Goal: Task Accomplishment & Management: Complete application form

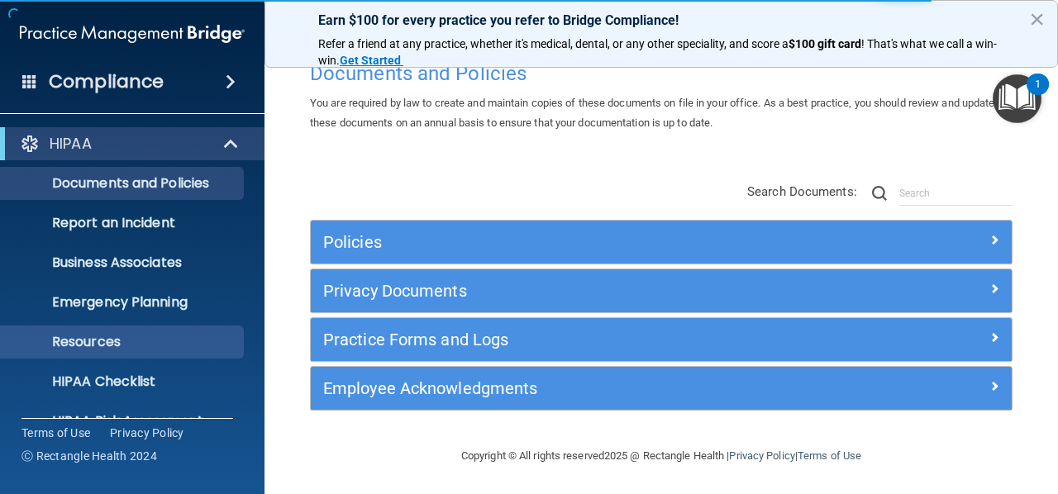
scroll to position [191, 0]
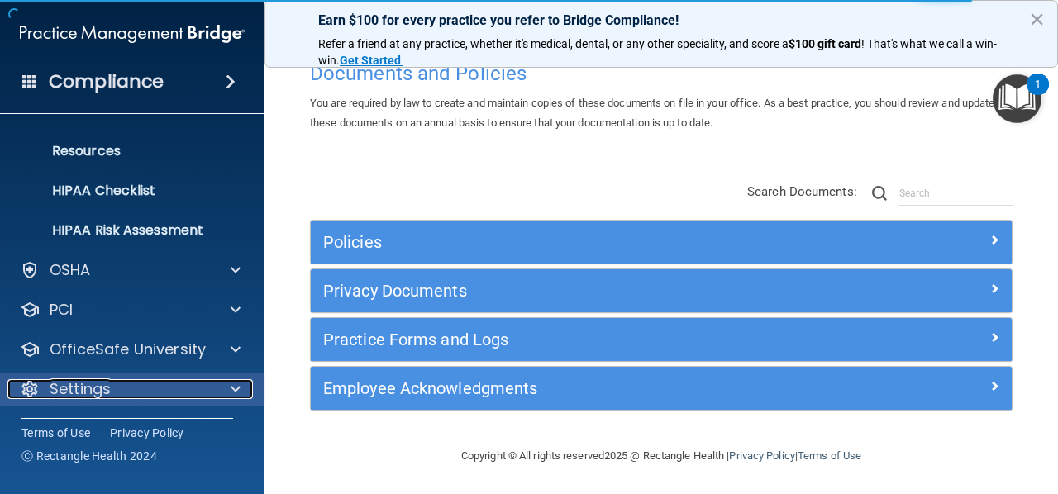
click at [117, 385] on div "Settings" at bounding box center [109, 390] width 205 height 20
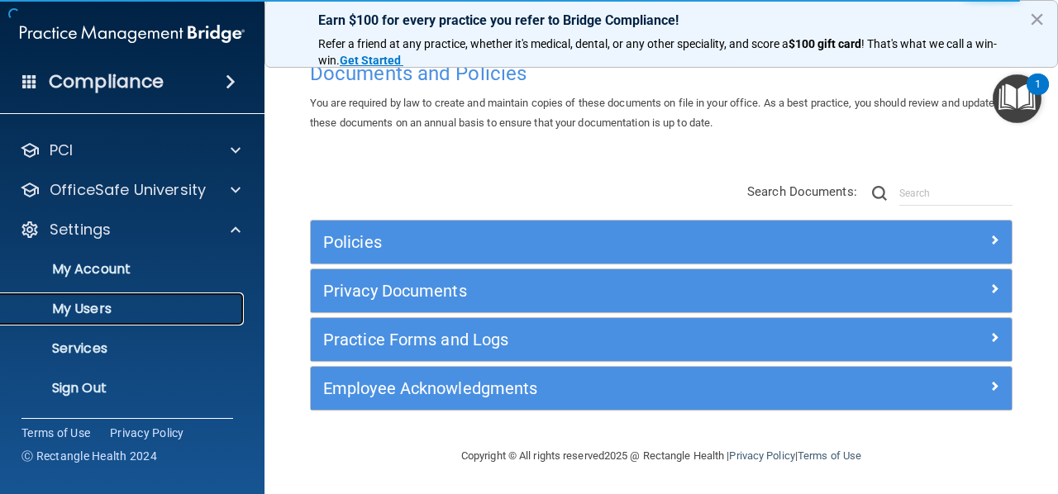
click at [112, 311] on p "My Users" at bounding box center [124, 309] width 226 height 17
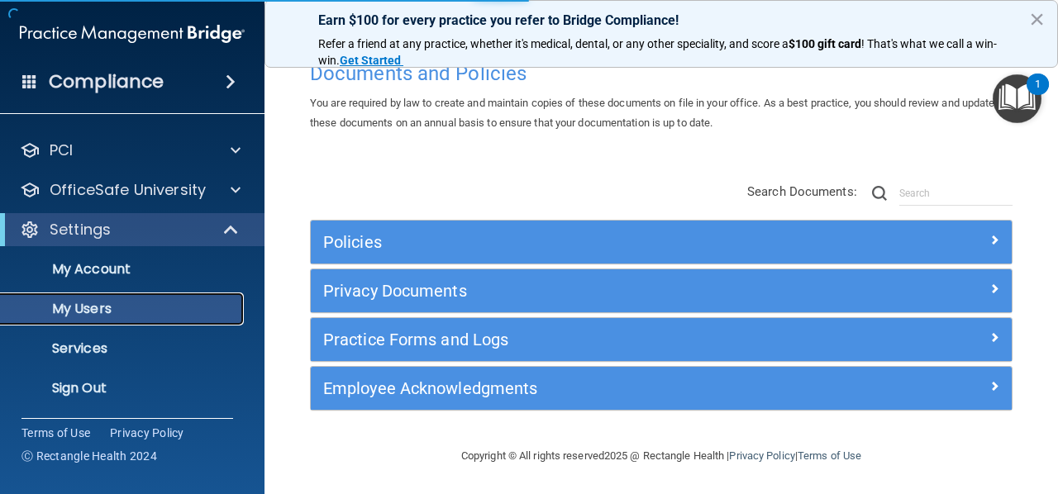
scroll to position [72, 0]
select select "20"
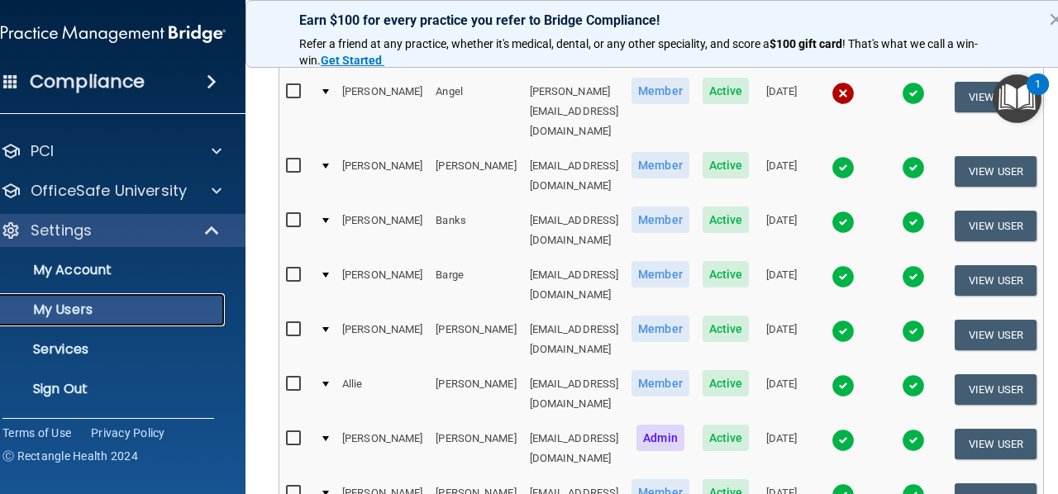
scroll to position [0, 0]
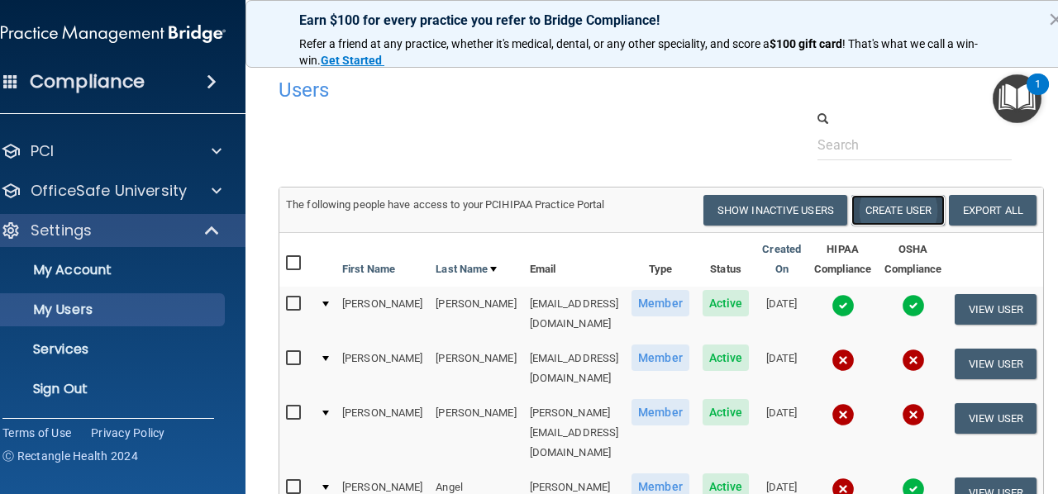
click at [890, 208] on button "Create User" at bounding box center [898, 210] width 93 height 31
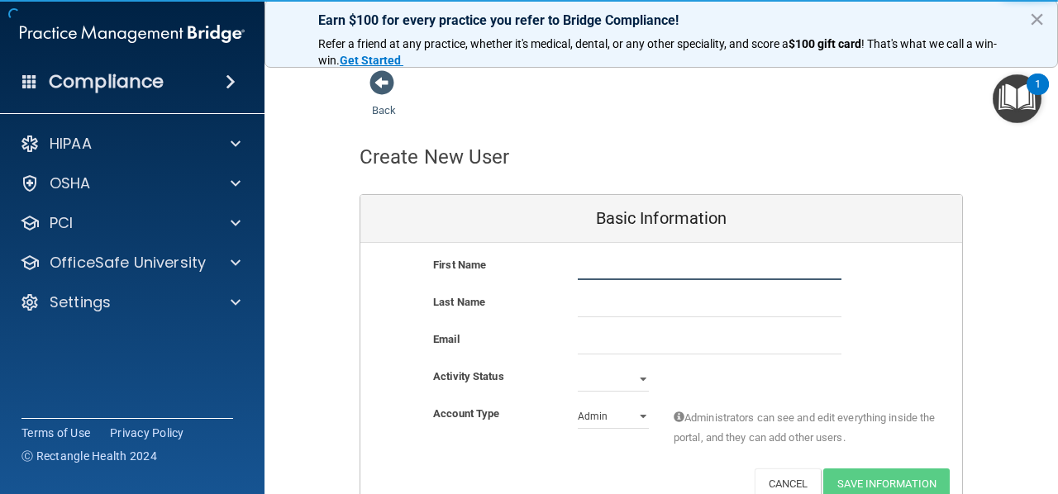
click at [618, 273] on input "text" at bounding box center [710, 267] width 264 height 25
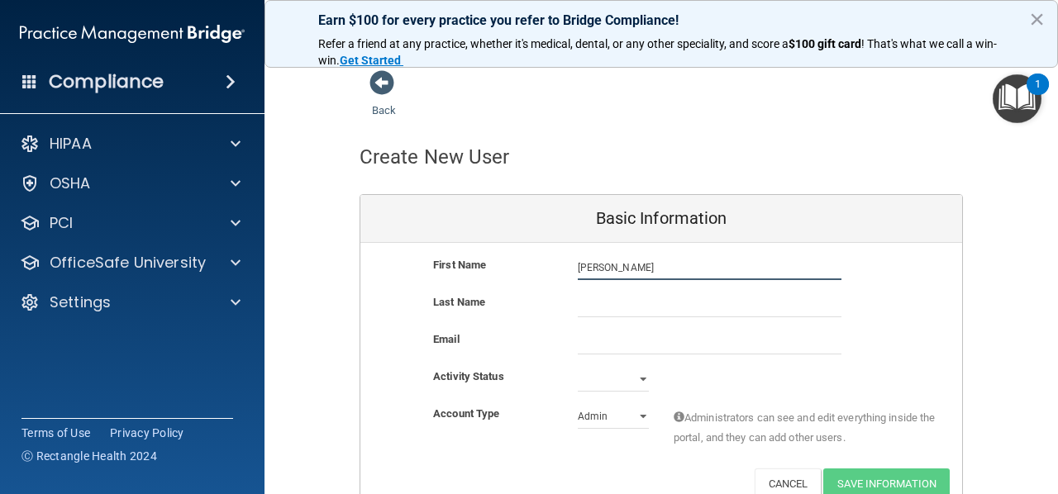
type input "[PERSON_NAME]"
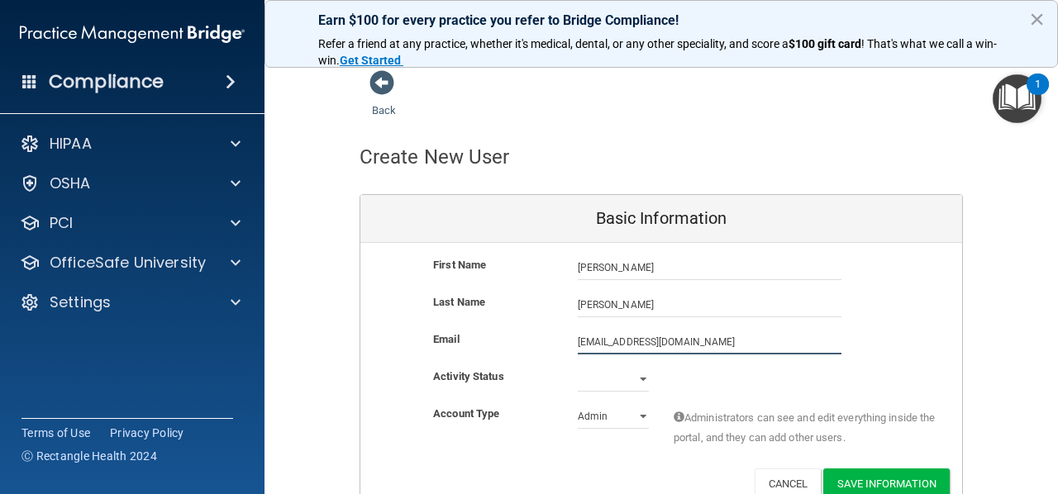
type input "[EMAIL_ADDRESS][DOMAIN_NAME]"
drag, startPoint x: 622, startPoint y: 382, endPoint x: 582, endPoint y: 383, distance: 39.7
click at [582, 383] on select "Active Inactive" at bounding box center [613, 379] width 71 height 25
select select "active"
click at [578, 367] on select "Active Inactive" at bounding box center [613, 379] width 71 height 25
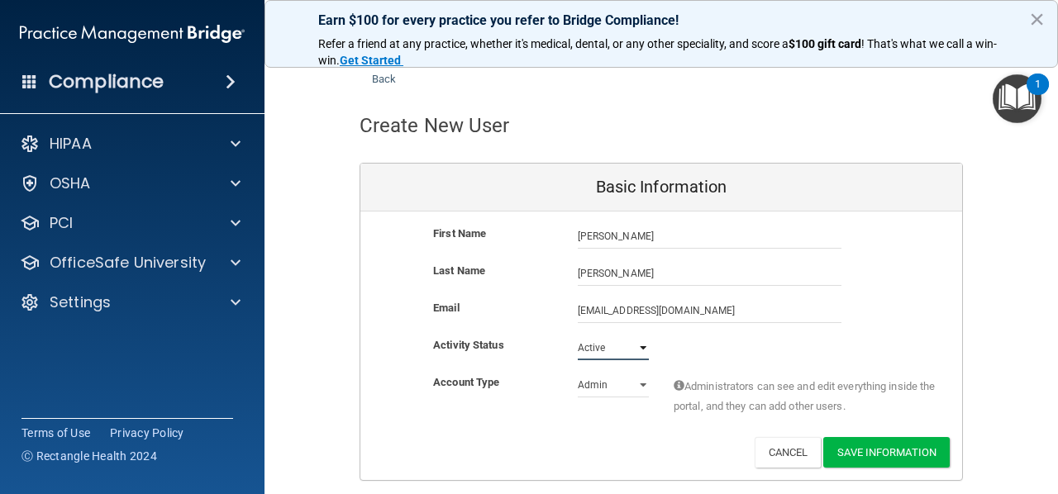
scroll to position [33, 0]
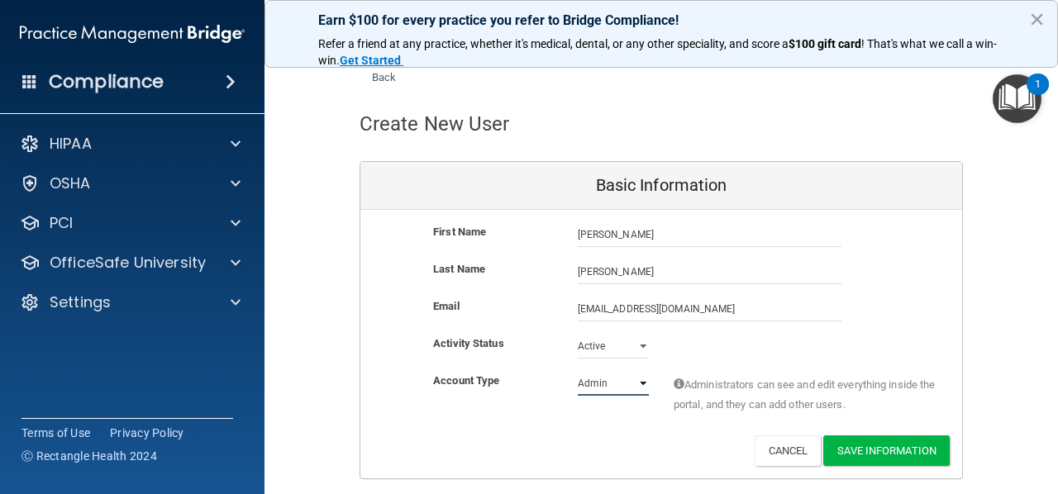
click at [588, 388] on select "Admin Member" at bounding box center [613, 383] width 71 height 25
select select "practice_member"
click at [578, 371] on select "Admin Member" at bounding box center [613, 383] width 71 height 25
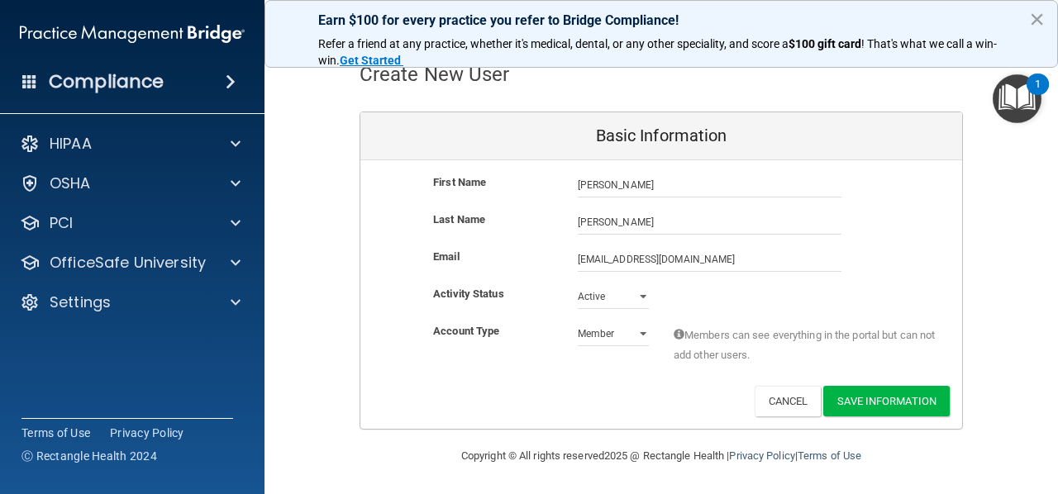
click at [901, 381] on div "Account Type Practice Member Admin Member Financial Institution Business Associ…" at bounding box center [662, 354] width 602 height 64
click at [890, 408] on button "Save Information" at bounding box center [887, 401] width 127 height 31
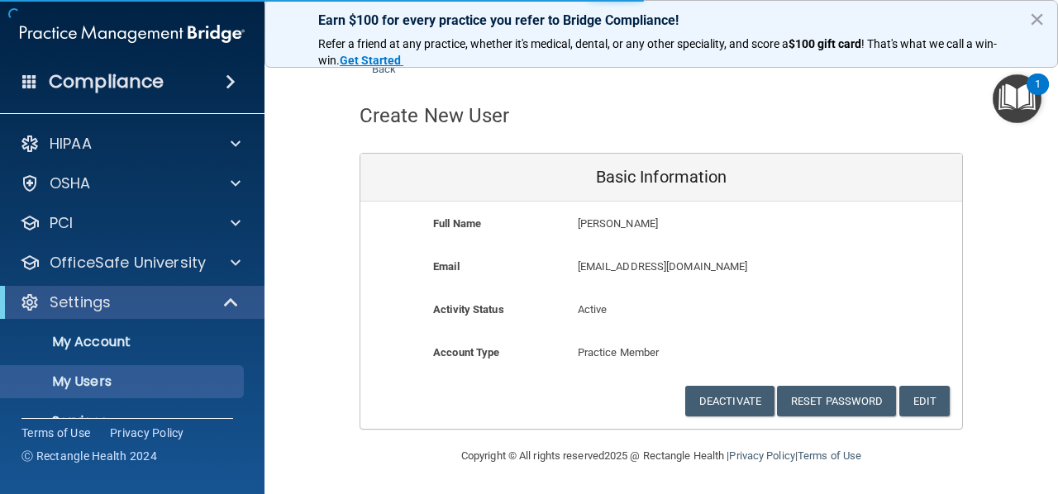
select select "20"
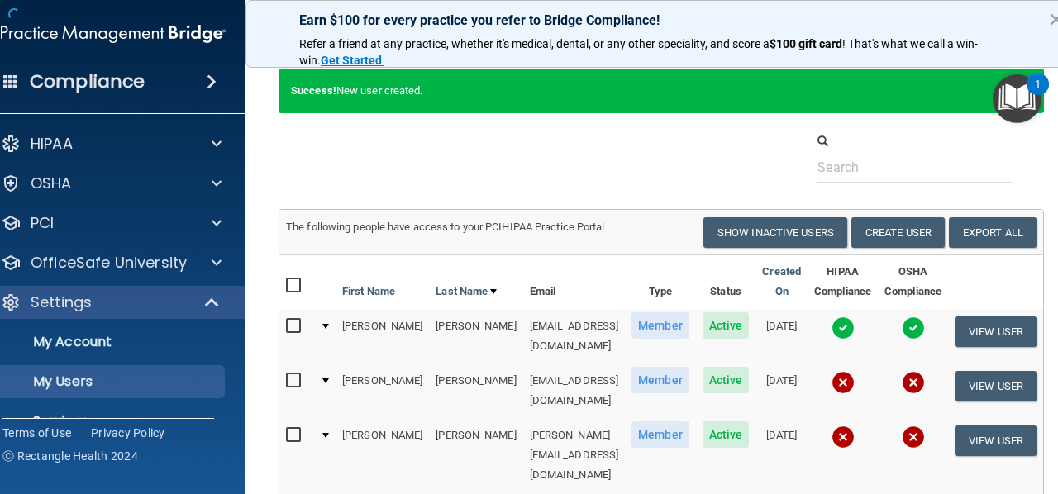
scroll to position [964, 0]
